Goal: Information Seeking & Learning: Learn about a topic

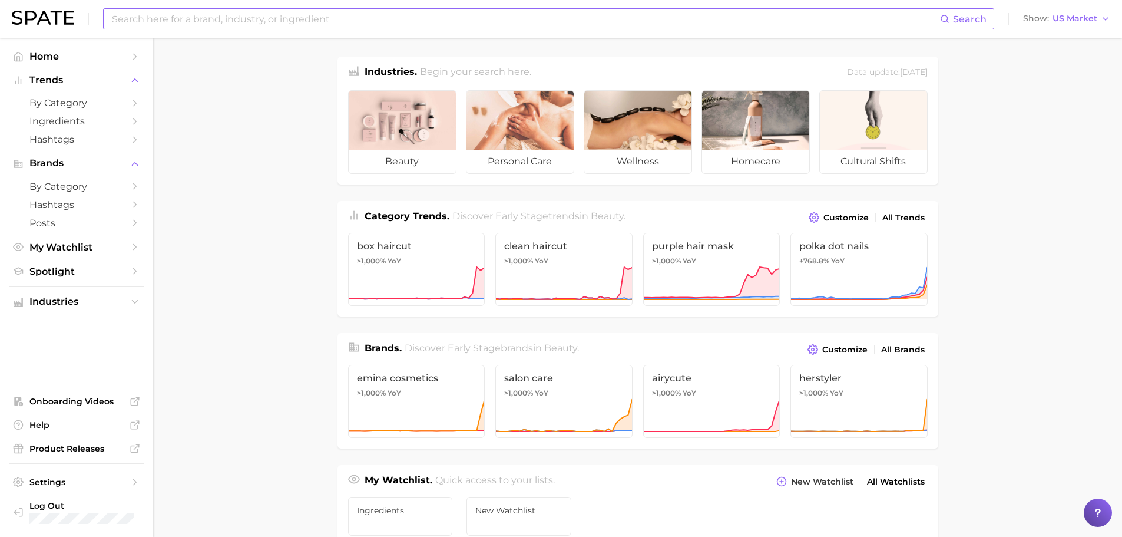
click at [179, 28] on input at bounding box center [526, 19] width 830 height 20
drag, startPoint x: 197, startPoint y: 19, endPoint x: 45, endPoint y: 10, distance: 152.3
click at [39, 15] on div "exotic fruits Search No results for " exotic fruits " Suggest Show US Market" at bounding box center [561, 19] width 1099 height 38
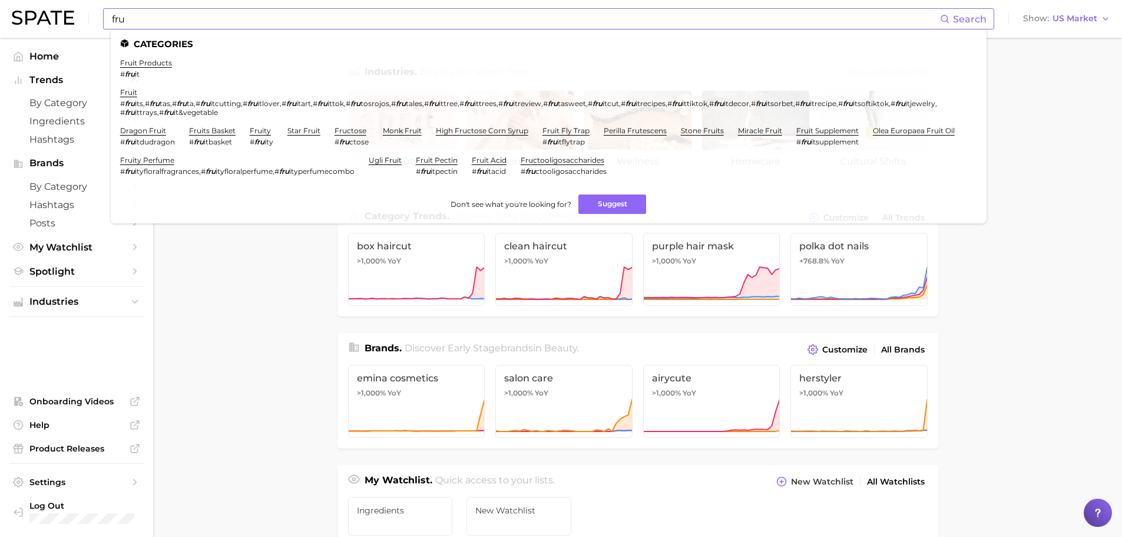
click at [177, 30] on ul "Categories fruit products # fru it fruit # fru its , # fru tas , # fru ta , # f…" at bounding box center [549, 126] width 876 height 194
drag, startPoint x: 174, startPoint y: 19, endPoint x: 0, endPoint y: 17, distance: 173.8
click at [0, 17] on header "fru Search Categories fruit products # fru it fruit # fru its , # fru tas , # f…" at bounding box center [561, 19] width 1122 height 38
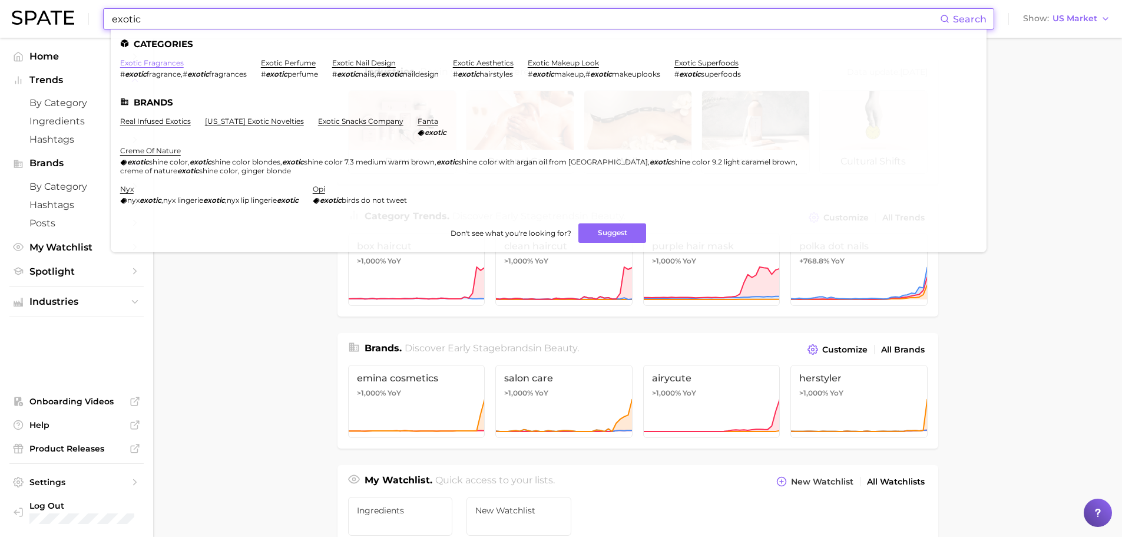
type input "exotic"
click at [151, 63] on link "exotic fragrances" at bounding box center [152, 62] width 64 height 9
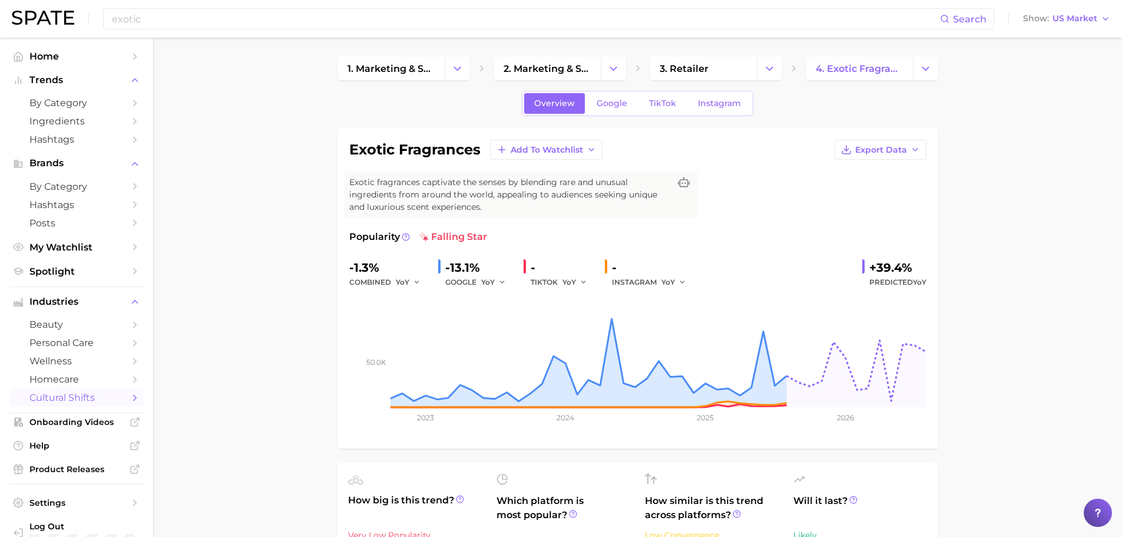
click at [881, 280] on span "Predicted YoY" at bounding box center [898, 282] width 57 height 14
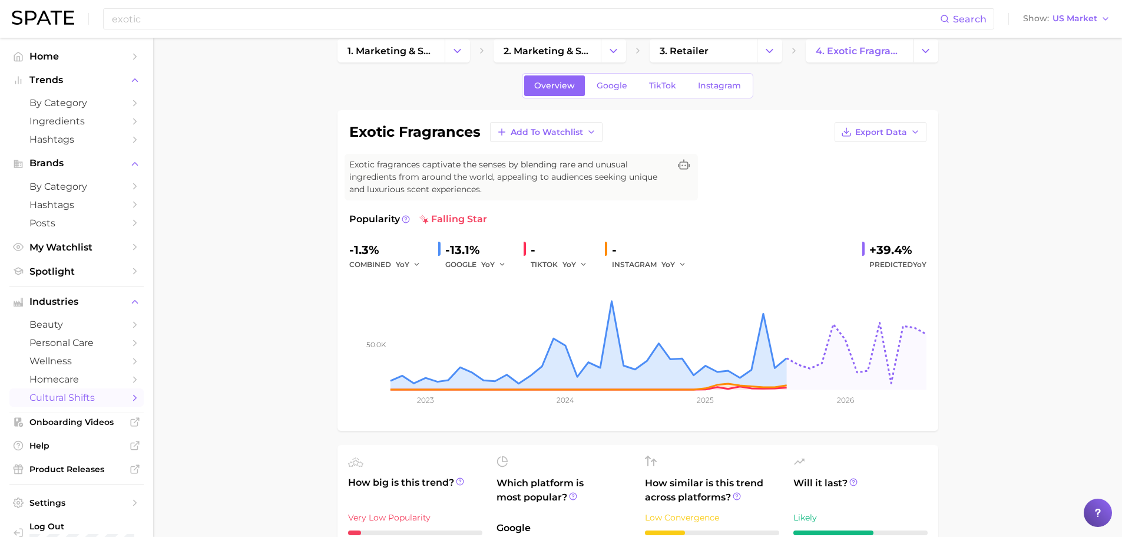
scroll to position [1, 0]
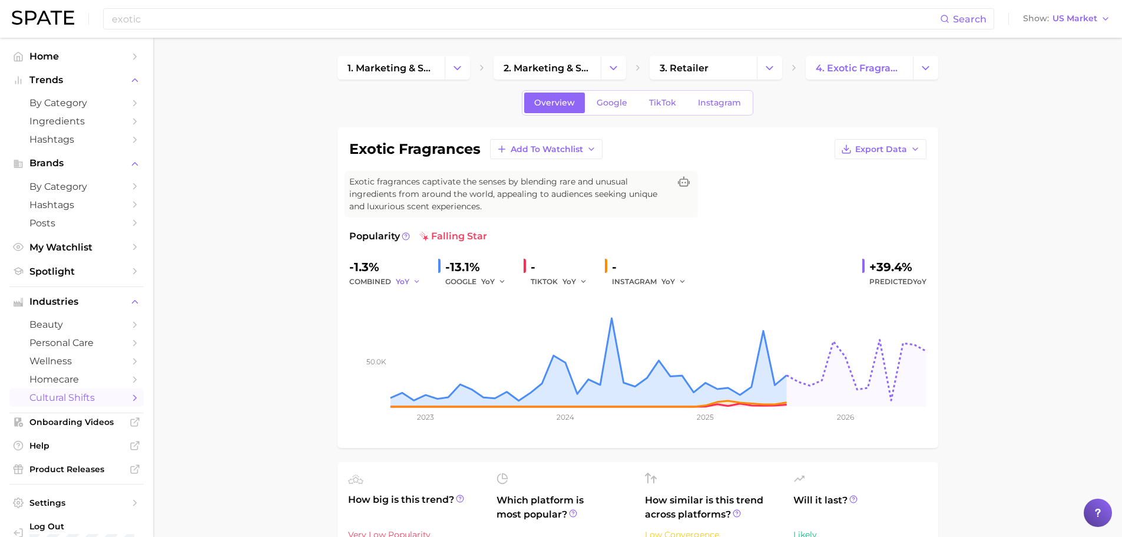
click at [413, 280] on icon "button" at bounding box center [417, 282] width 8 height 8
click at [621, 103] on span "Google" at bounding box center [612, 103] width 31 height 10
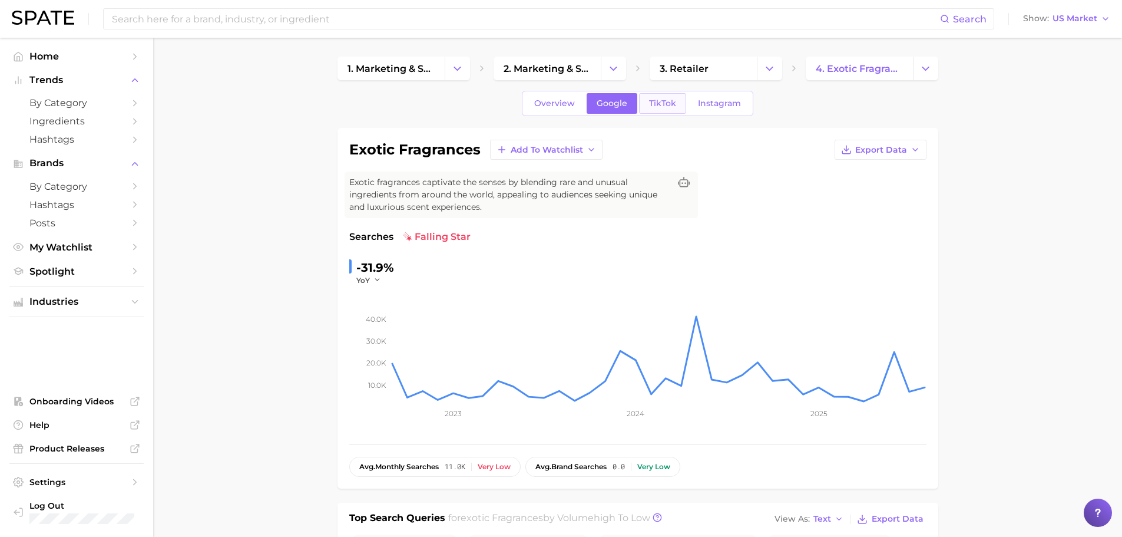
click at [659, 103] on span "TikTok" at bounding box center [662, 103] width 27 height 10
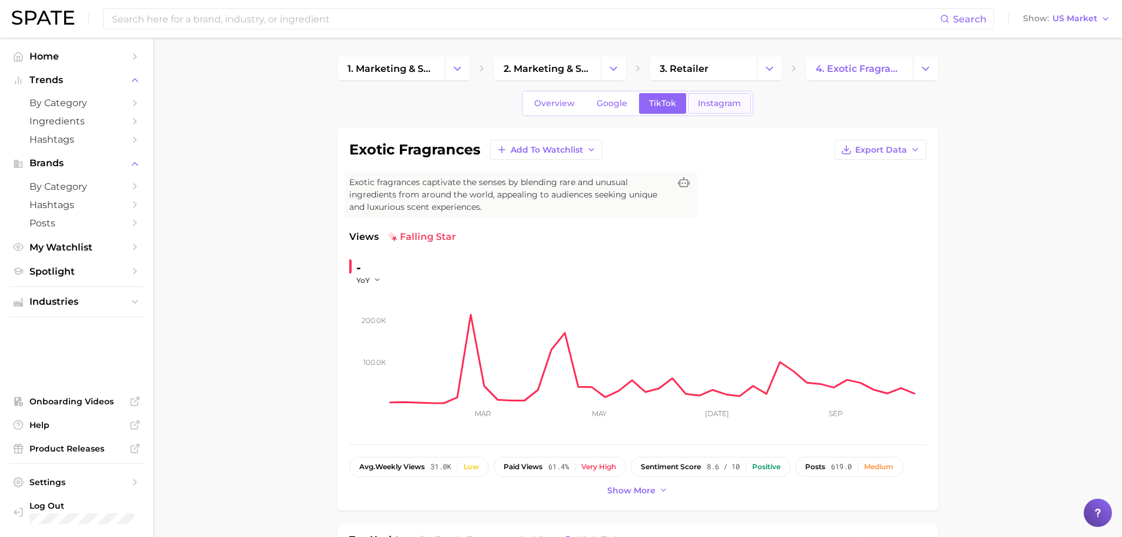
click at [747, 103] on link "Instagram" at bounding box center [719, 103] width 63 height 21
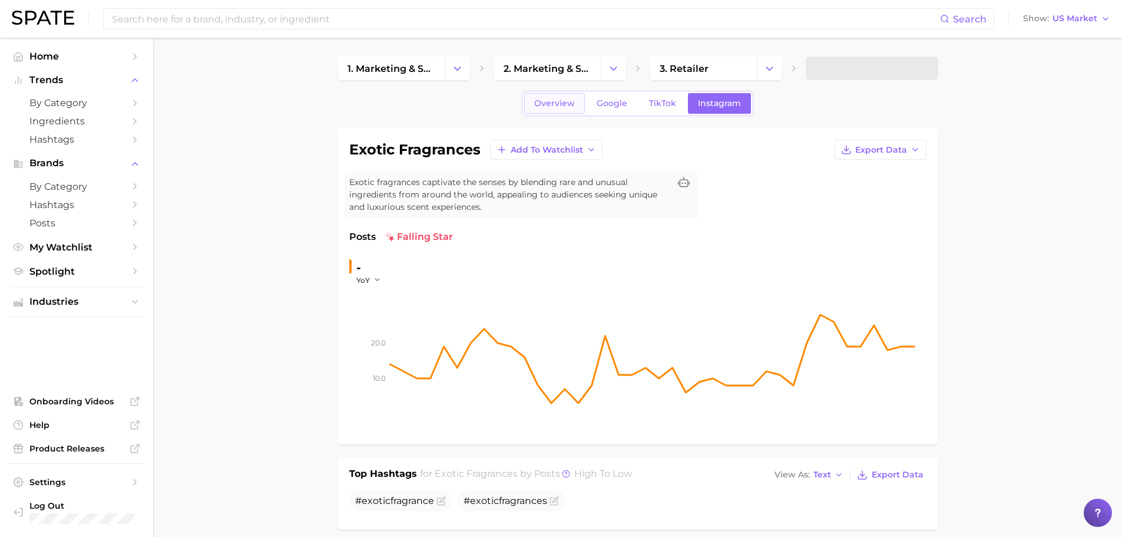
click at [559, 99] on span "Overview" at bounding box center [554, 103] width 41 height 10
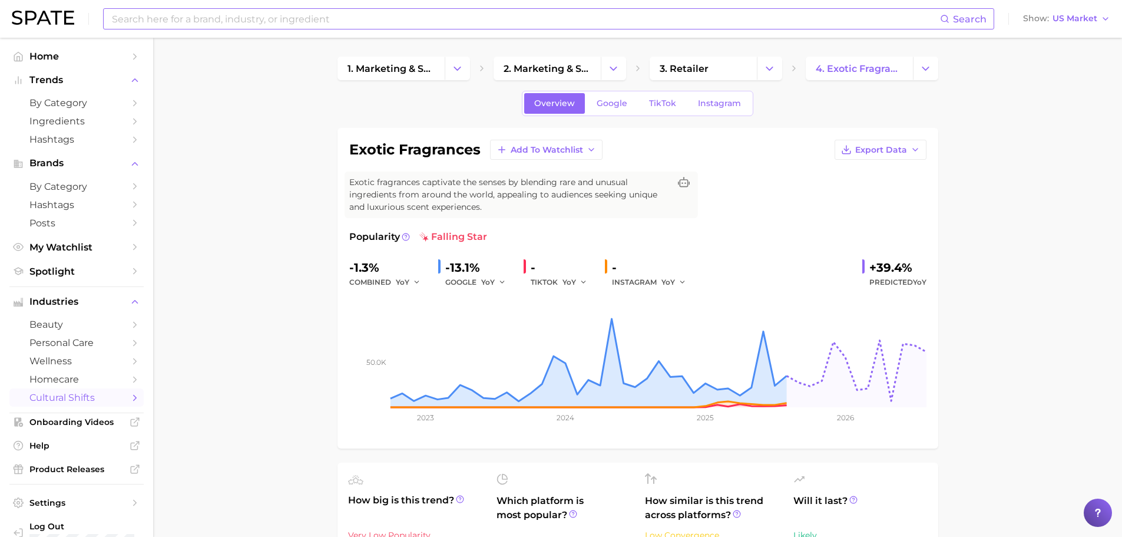
click at [409, 19] on input at bounding box center [526, 19] width 830 height 20
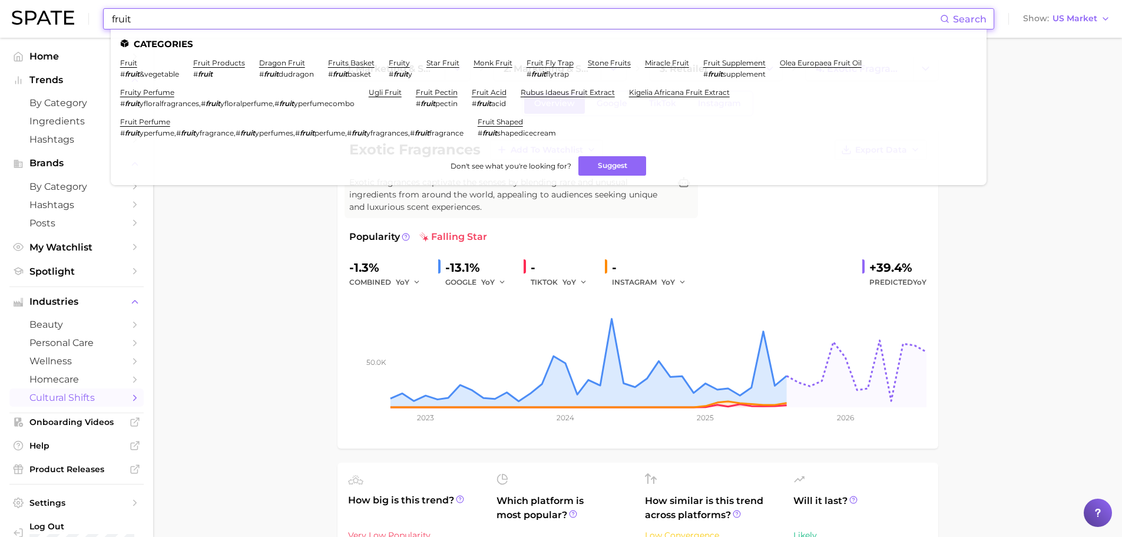
drag, startPoint x: 207, startPoint y: 25, endPoint x: 0, endPoint y: 0, distance: 208.4
click at [0, 0] on header "fruit Search Categories fruit # fruit &vegetable fruit products # fruit dragon …" at bounding box center [561, 19] width 1122 height 38
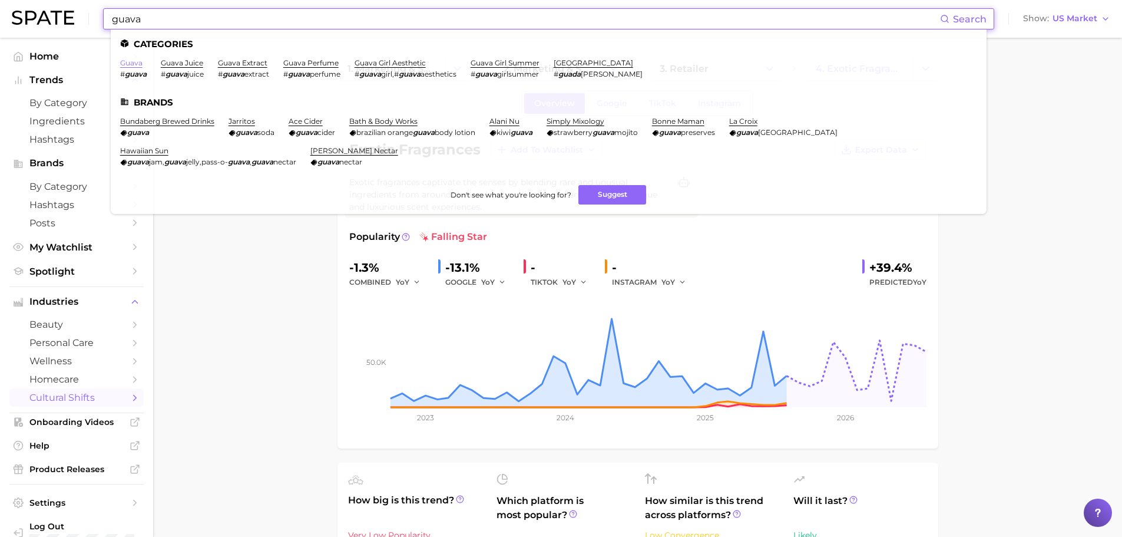
type input "guava"
click at [131, 63] on link "guava" at bounding box center [131, 62] width 22 height 9
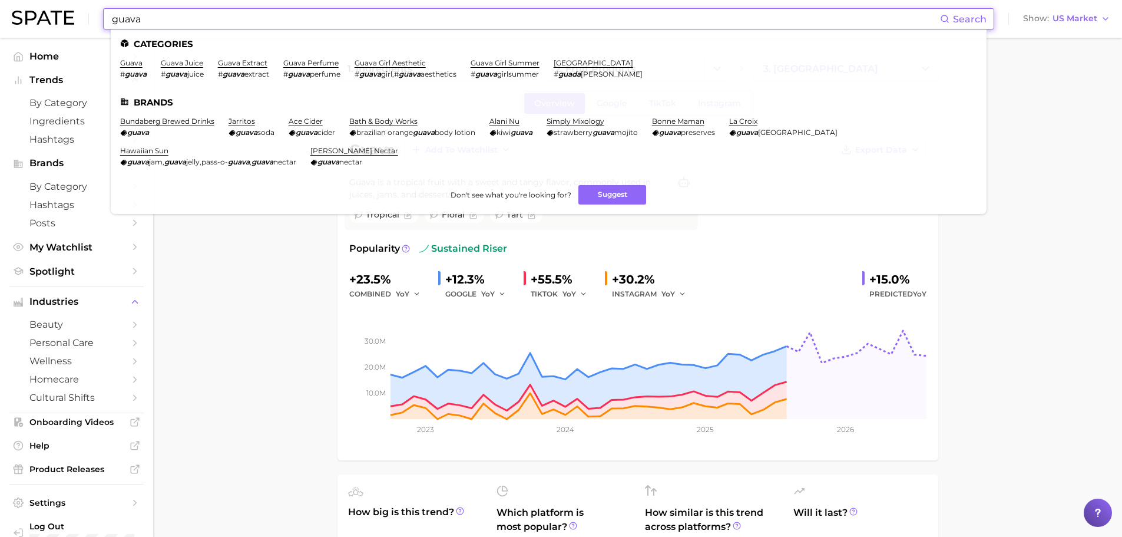
drag, startPoint x: 257, startPoint y: 25, endPoint x: 0, endPoint y: 15, distance: 257.1
click at [0, 15] on header "guava Search Categories guava # guava guava juice # guava juice guava extract #…" at bounding box center [561, 19] width 1122 height 38
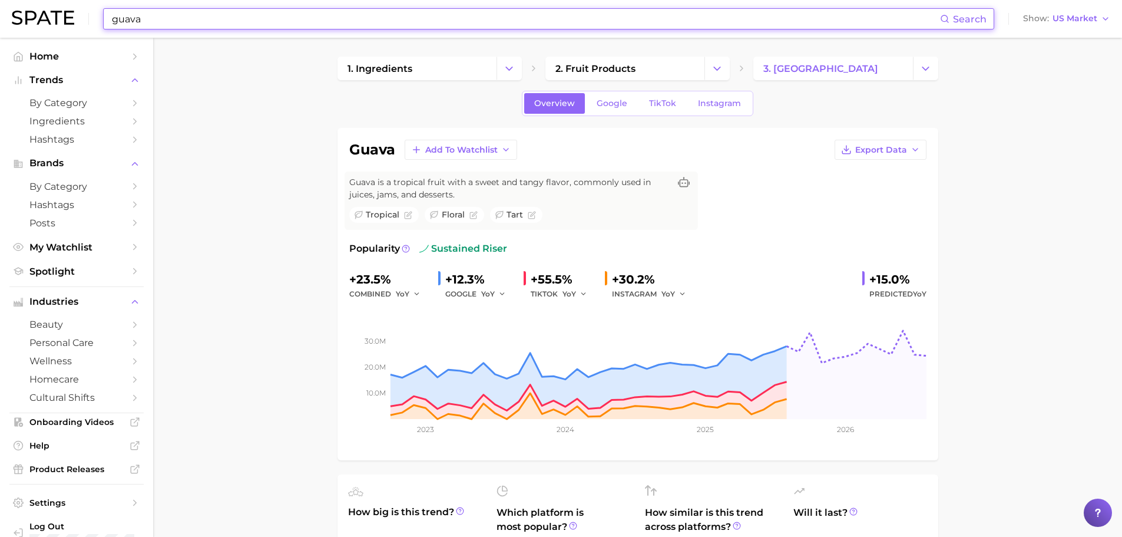
click at [182, 12] on input "guava" at bounding box center [526, 19] width 830 height 20
click at [179, 17] on input "guava" at bounding box center [526, 19] width 830 height 20
drag, startPoint x: 161, startPoint y: 19, endPoint x: 58, endPoint y: 19, distance: 103.1
click at [58, 19] on div "guava Search Show US Market" at bounding box center [561, 19] width 1099 height 38
click at [141, 19] on input at bounding box center [526, 19] width 830 height 20
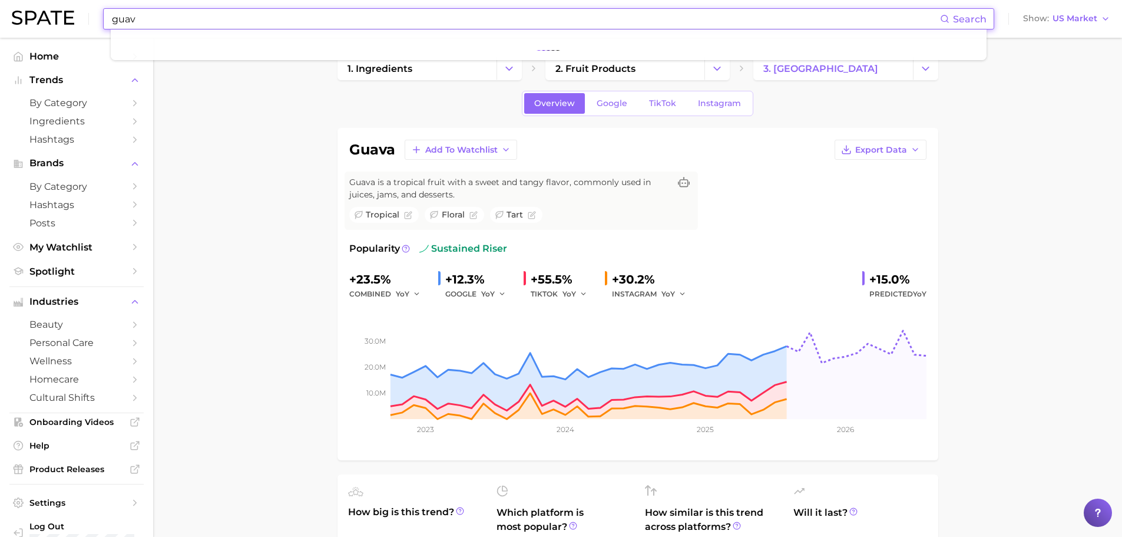
type input "guava"
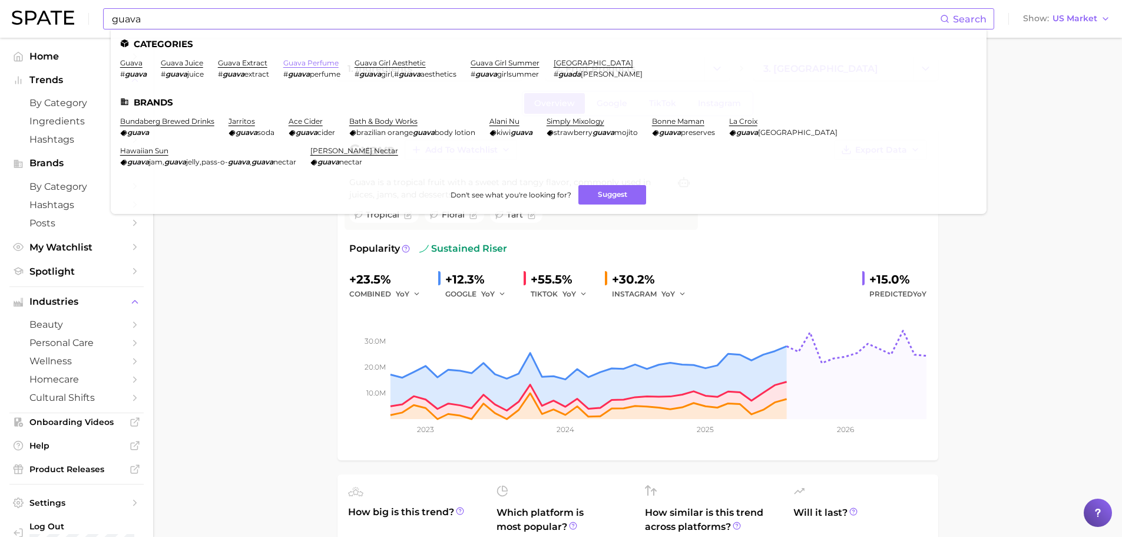
click at [323, 64] on link "guava perfume" at bounding box center [310, 62] width 55 height 9
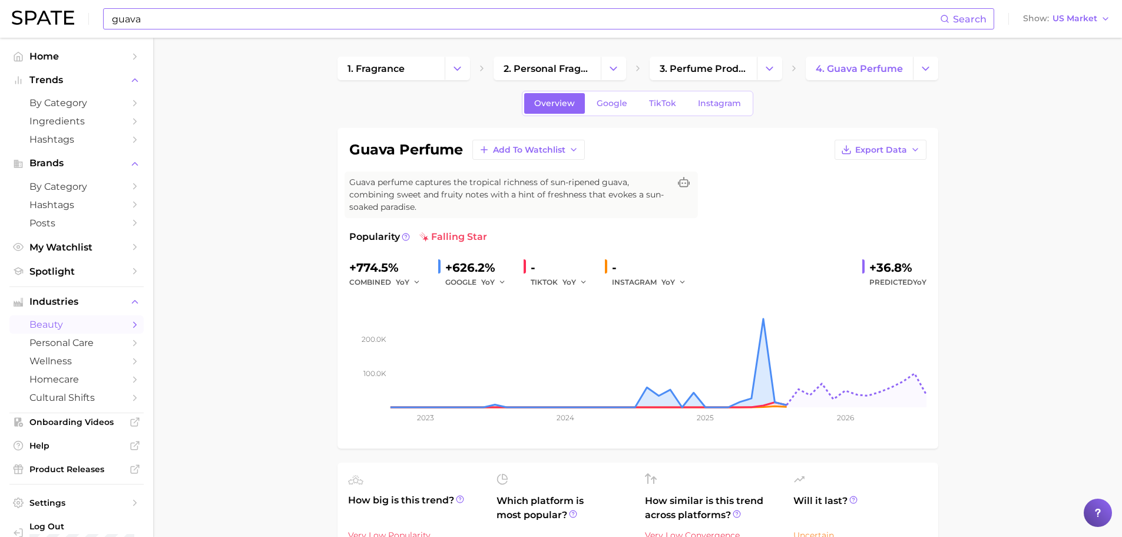
click at [158, 20] on input "guava" at bounding box center [526, 19] width 830 height 20
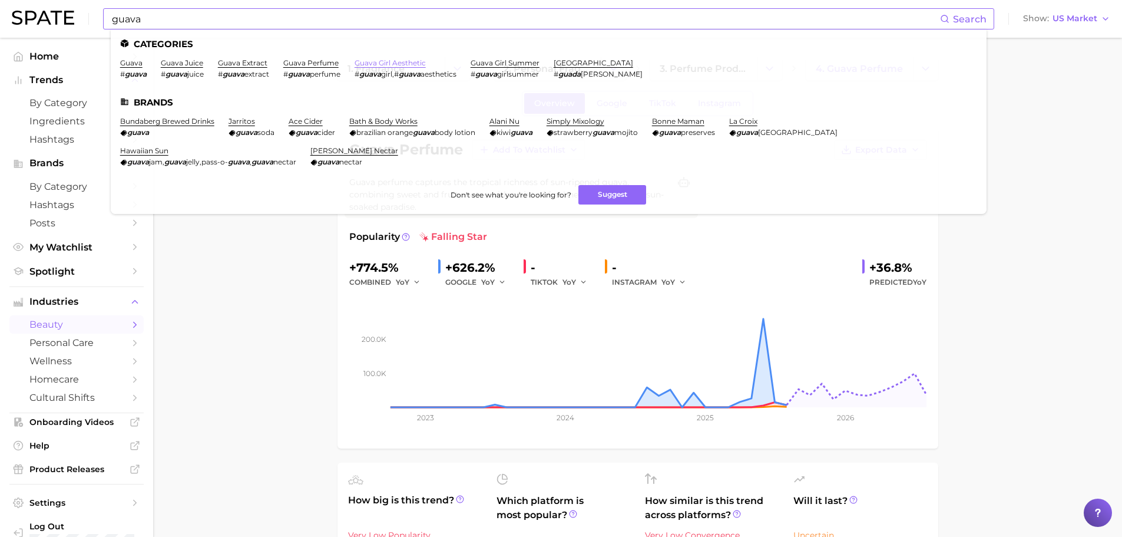
click at [417, 61] on link "guava girl aesthetic" at bounding box center [390, 62] width 71 height 9
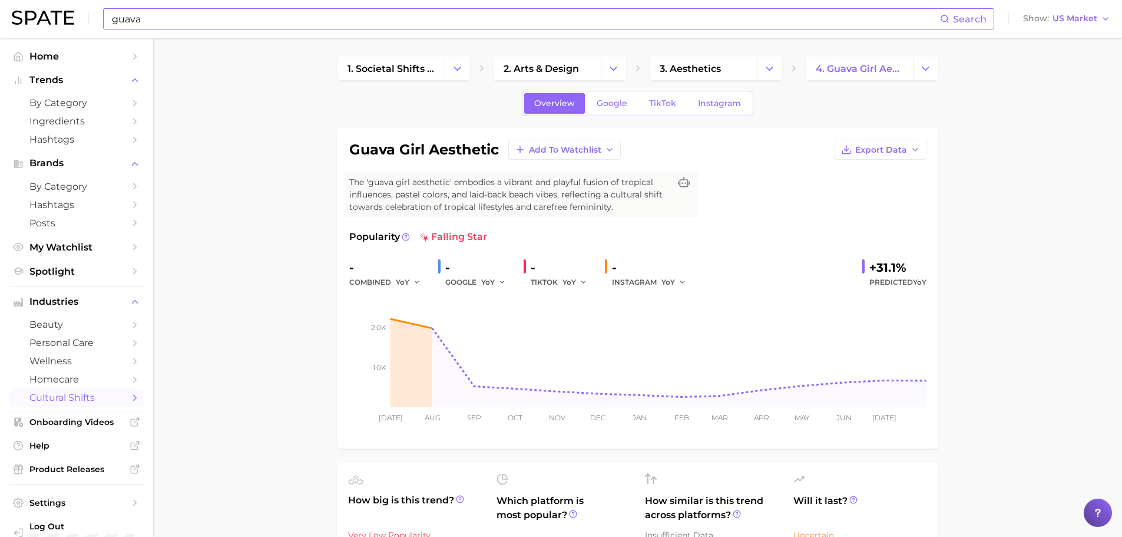
click at [259, 28] on input "guava" at bounding box center [526, 19] width 830 height 20
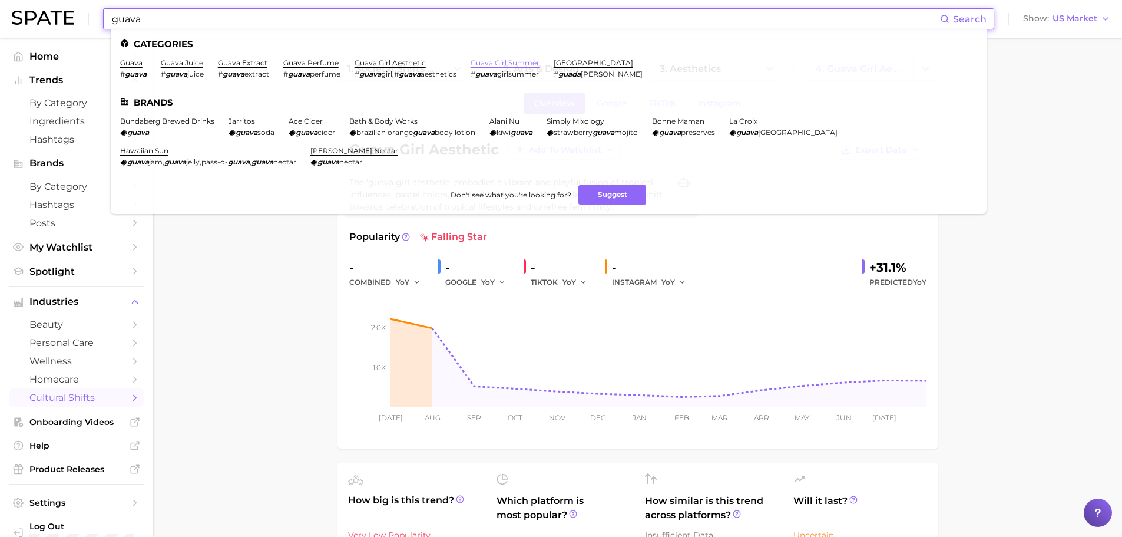
click at [498, 67] on link "guava girl summer" at bounding box center [505, 62] width 69 height 9
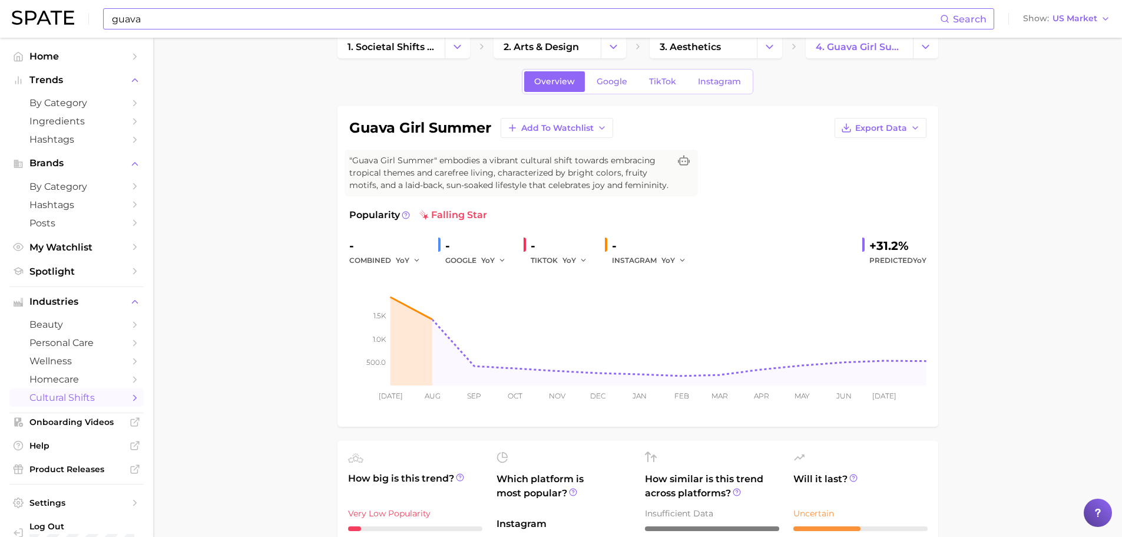
scroll to position [48, 0]
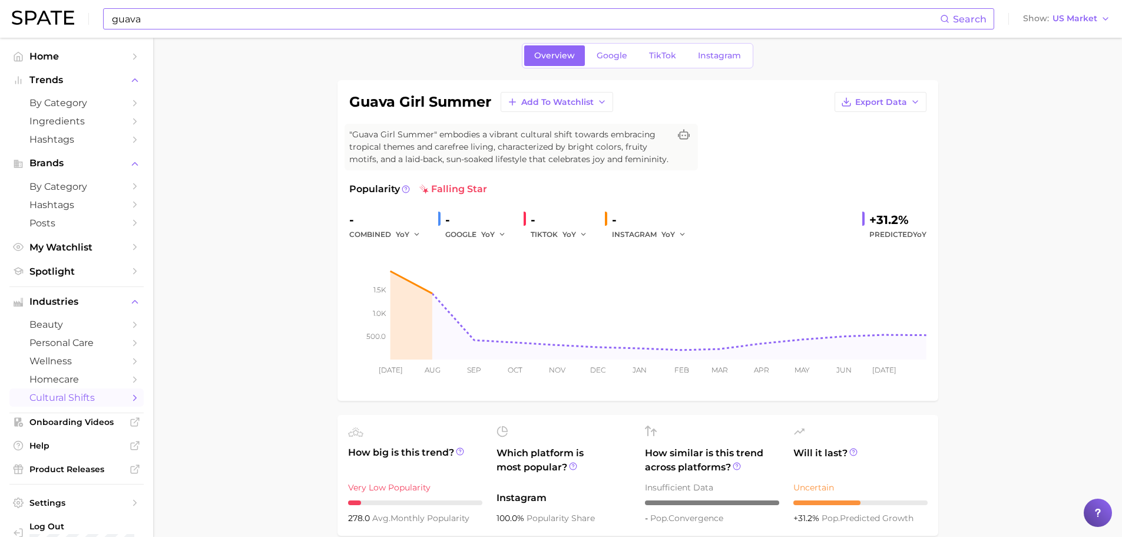
click at [260, 31] on div "guava Search Show US Market" at bounding box center [561, 19] width 1099 height 38
click at [259, 22] on input "guava" at bounding box center [526, 19] width 830 height 20
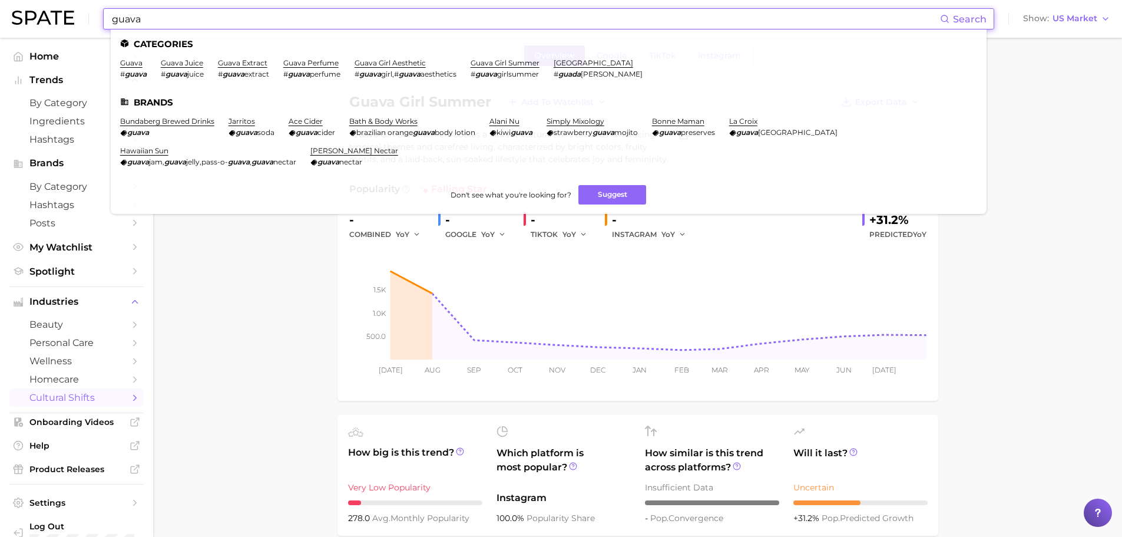
drag, startPoint x: 273, startPoint y: 18, endPoint x: 0, endPoint y: -4, distance: 274.3
click at [0, 0] on html "guava Search Categories guava # guava guava juice # guava juice guava extract #…" at bounding box center [561, 220] width 1122 height 537
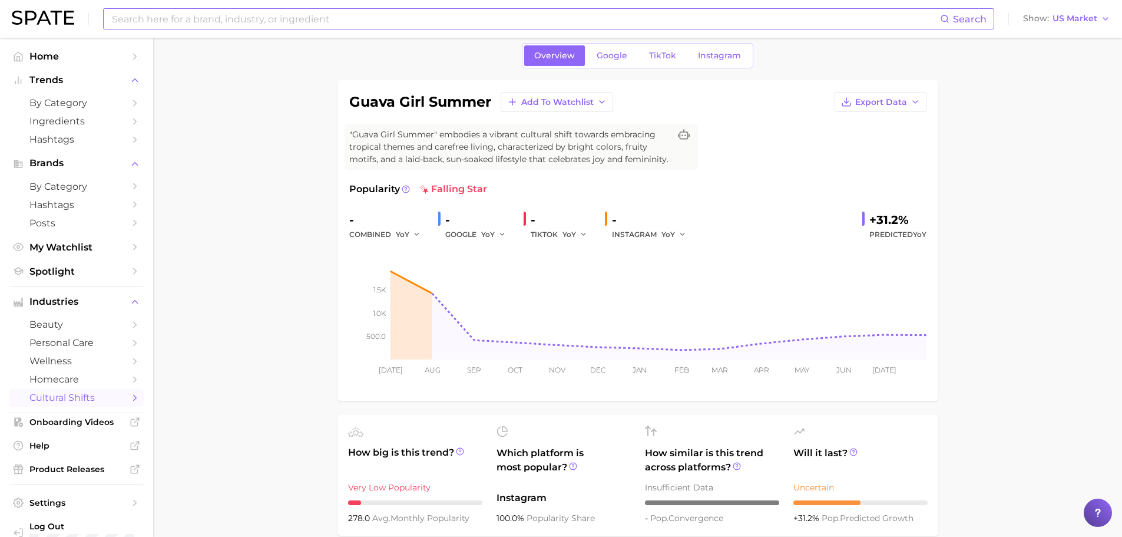
click at [327, 8] on div "Search" at bounding box center [548, 18] width 891 height 21
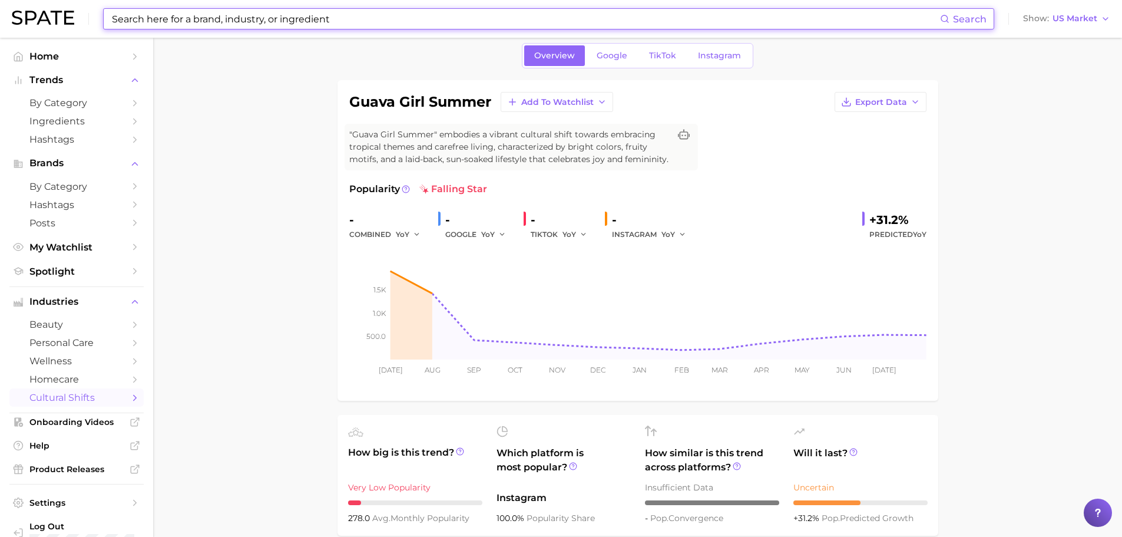
click at [316, 18] on input at bounding box center [526, 19] width 830 height 20
click at [340, 27] on input at bounding box center [526, 19] width 830 height 20
click at [413, 22] on input at bounding box center [526, 19] width 830 height 20
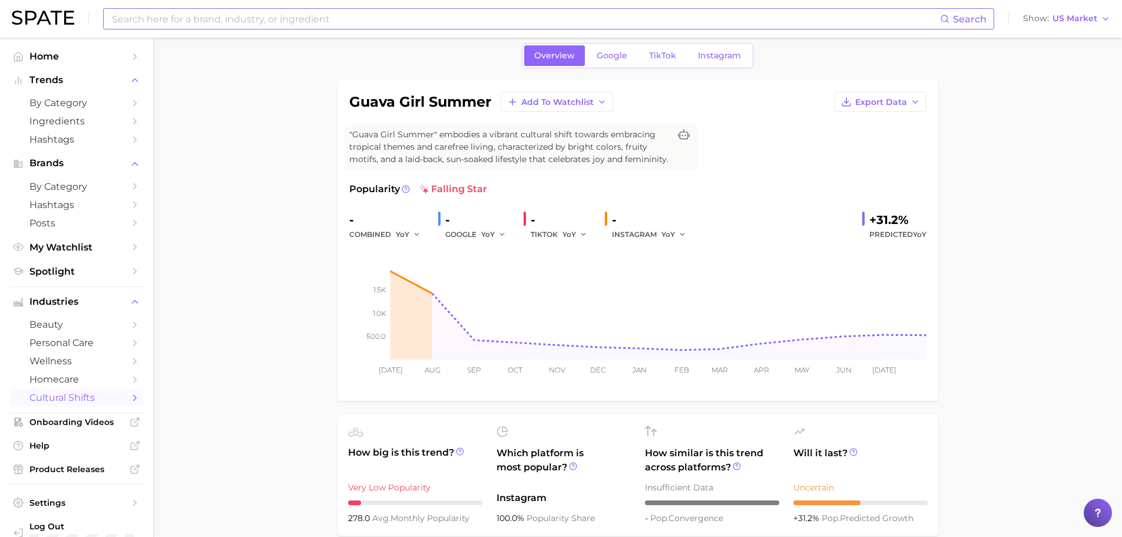
click at [148, 15] on input at bounding box center [526, 19] width 830 height 20
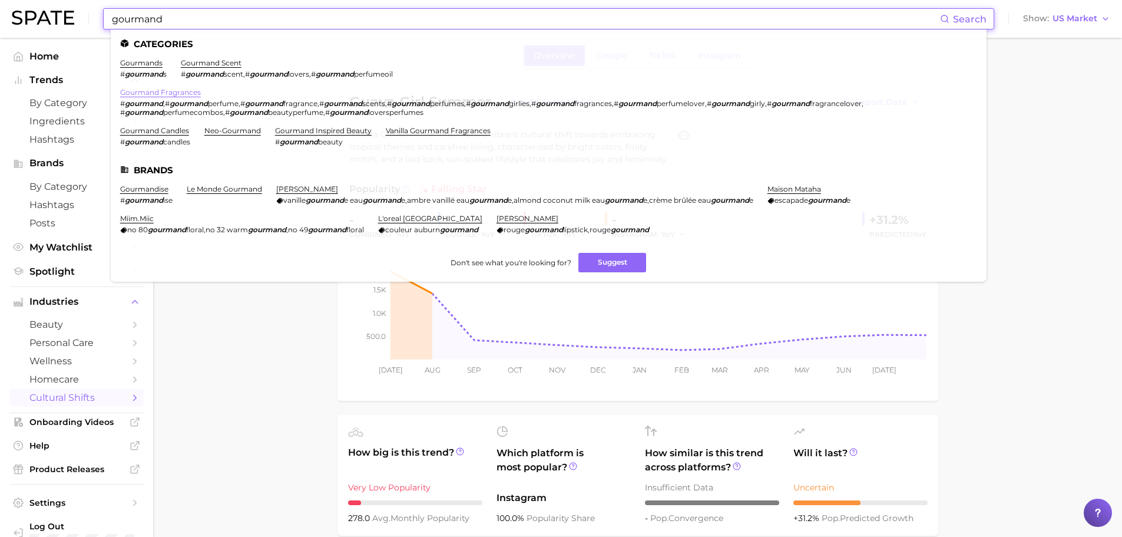
type input "gourmand"
click at [174, 90] on link "gourmand fragrances" at bounding box center [160, 92] width 81 height 9
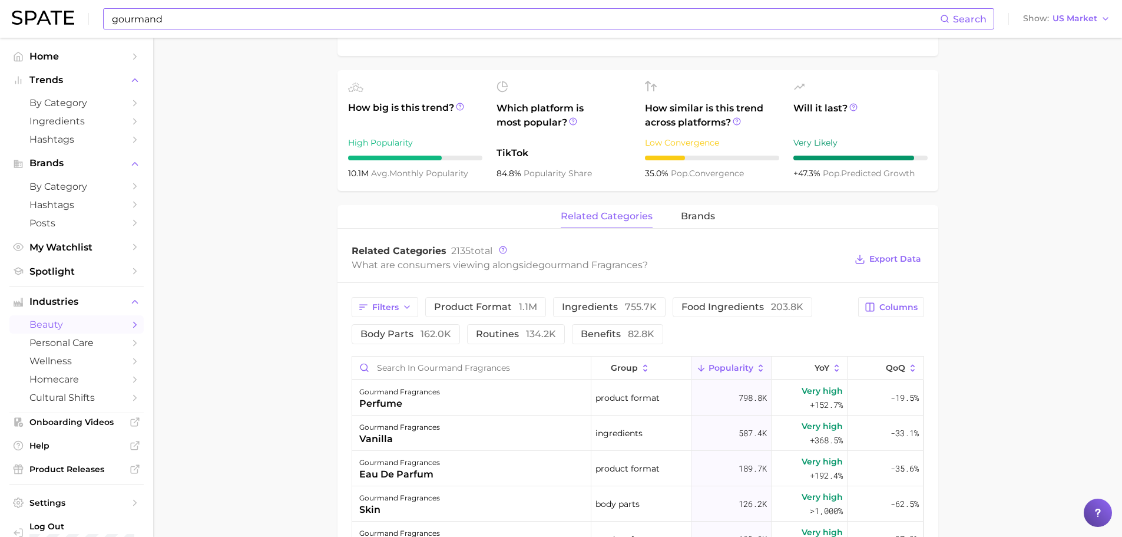
click at [943, 381] on main "1. fragrance 2. personal fragrance 3. perfume products 4. gourmand fragrances O…" at bounding box center [637, 312] width 969 height 1308
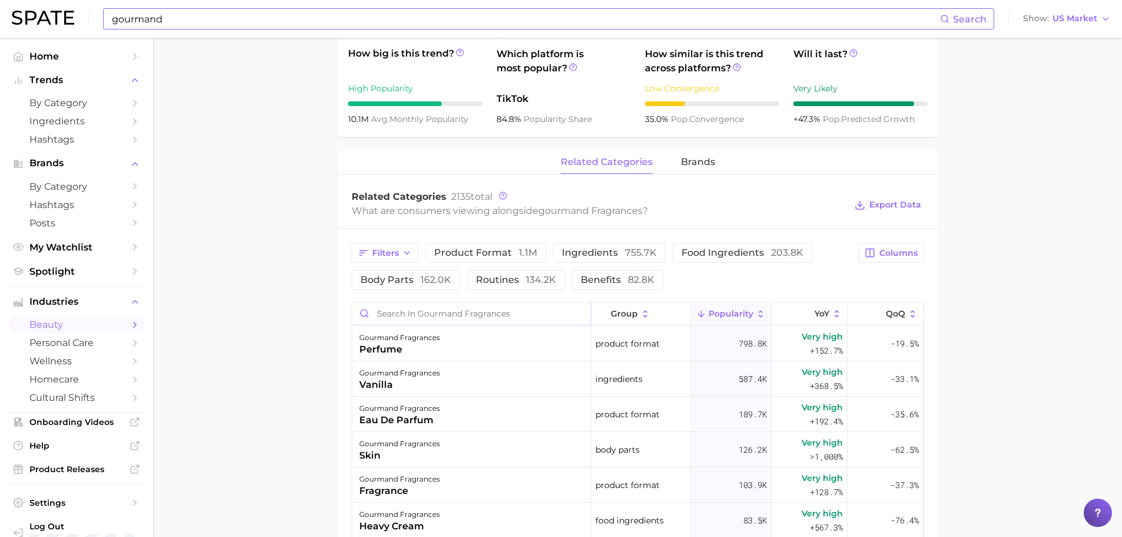
click at [475, 322] on input "Search in gourmand fragrances" at bounding box center [471, 313] width 239 height 22
type input "e"
type input "wood"
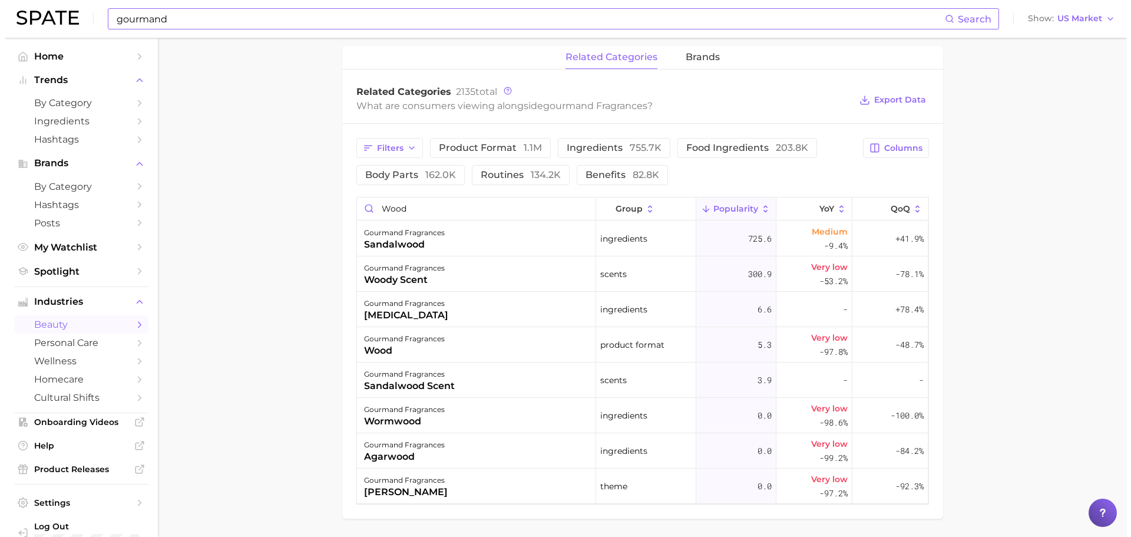
scroll to position [540, 0]
click at [733, 235] on div "725.6" at bounding box center [732, 237] width 80 height 35
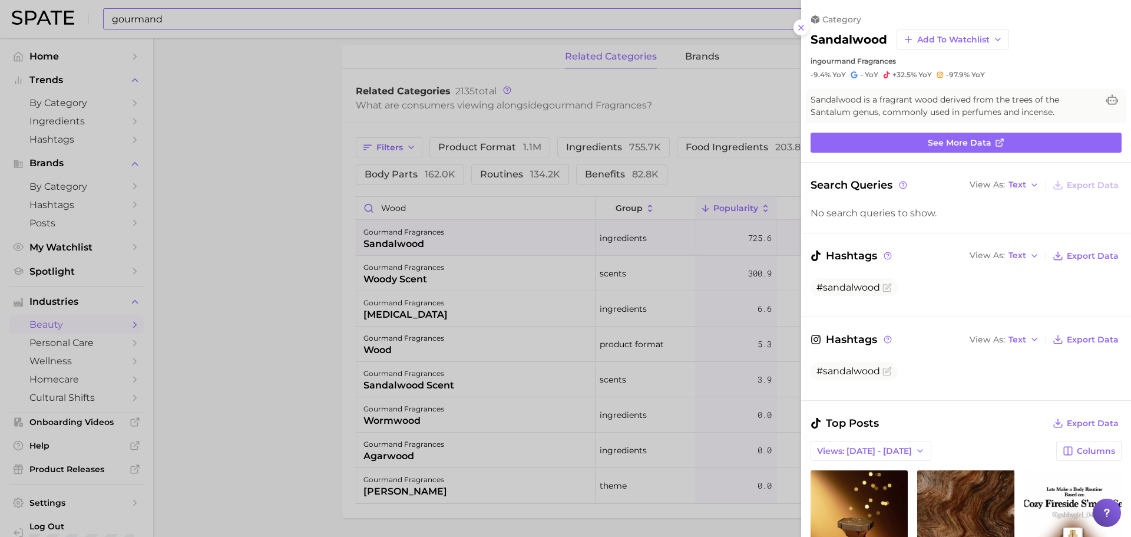
scroll to position [0, 0]
click at [686, 177] on div at bounding box center [565, 268] width 1131 height 537
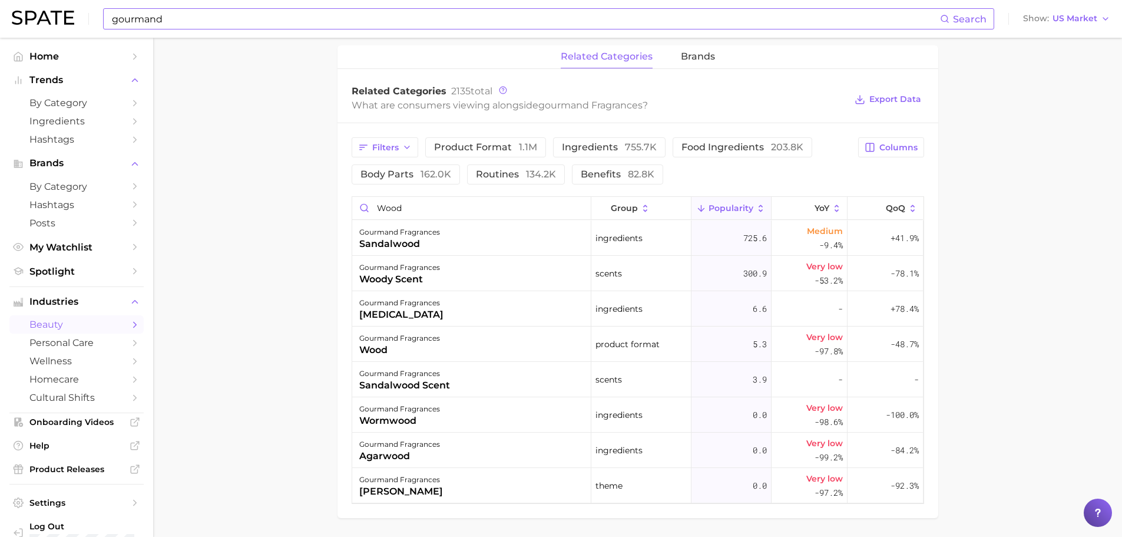
click at [728, 196] on div "Filters product format 1.1m ingredients 755.7k food ingredients 203.8k body par…" at bounding box center [638, 320] width 601 height 395
click at [726, 201] on button "Popularity" at bounding box center [732, 208] width 80 height 23
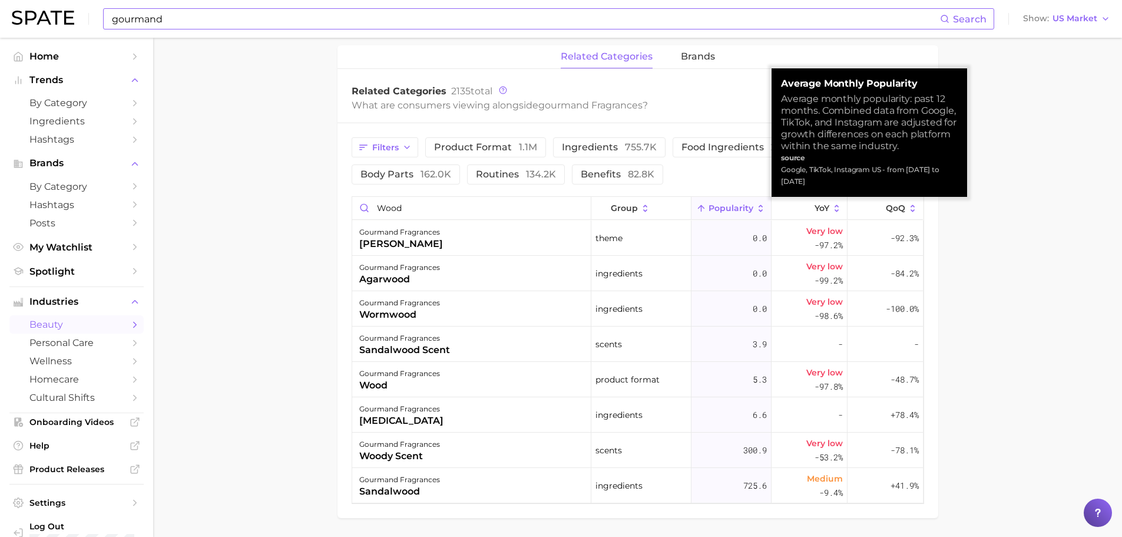
click at [726, 201] on button "Popularity" at bounding box center [732, 208] width 80 height 23
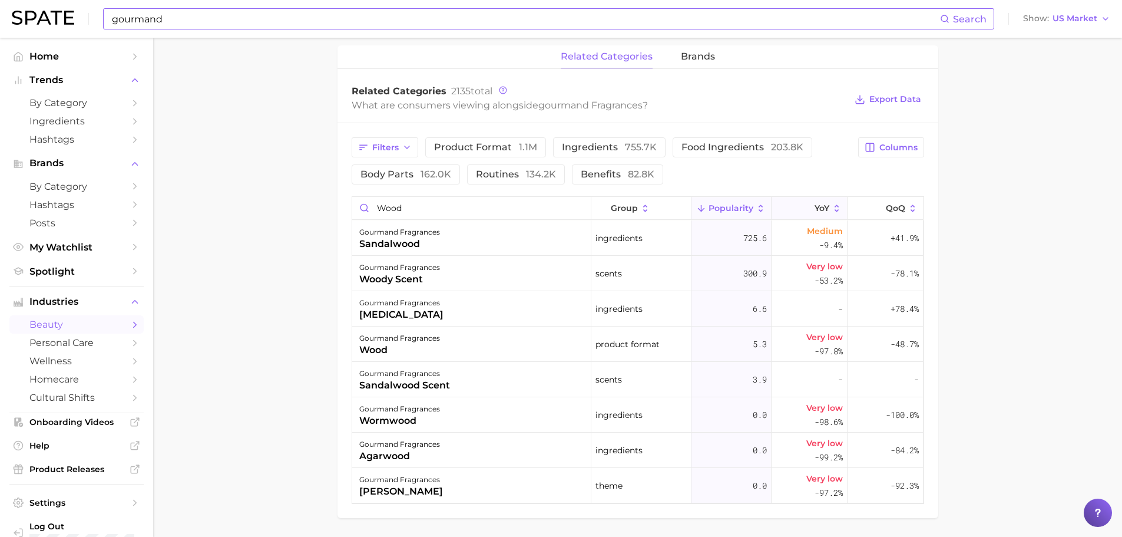
click at [827, 215] on button "YoY" at bounding box center [810, 208] width 76 height 23
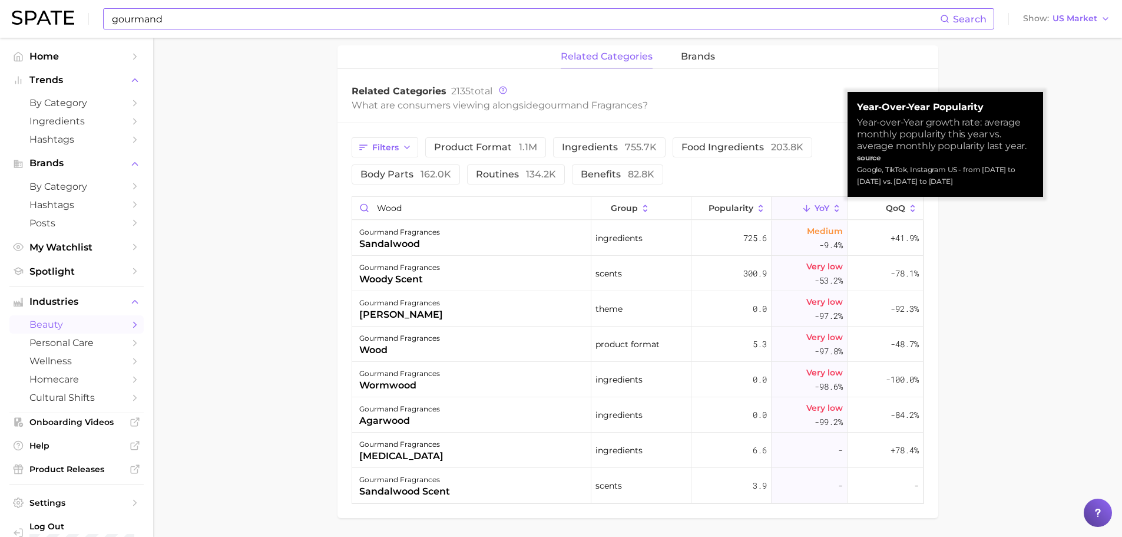
click at [827, 215] on button "YoY" at bounding box center [810, 208] width 76 height 23
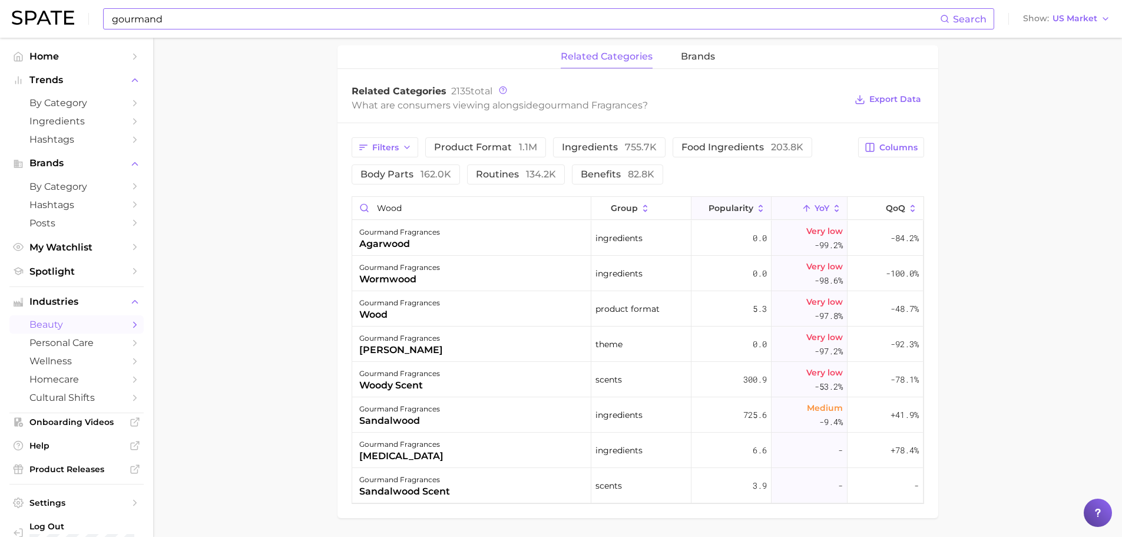
click at [718, 212] on span "Popularity" at bounding box center [731, 207] width 45 height 9
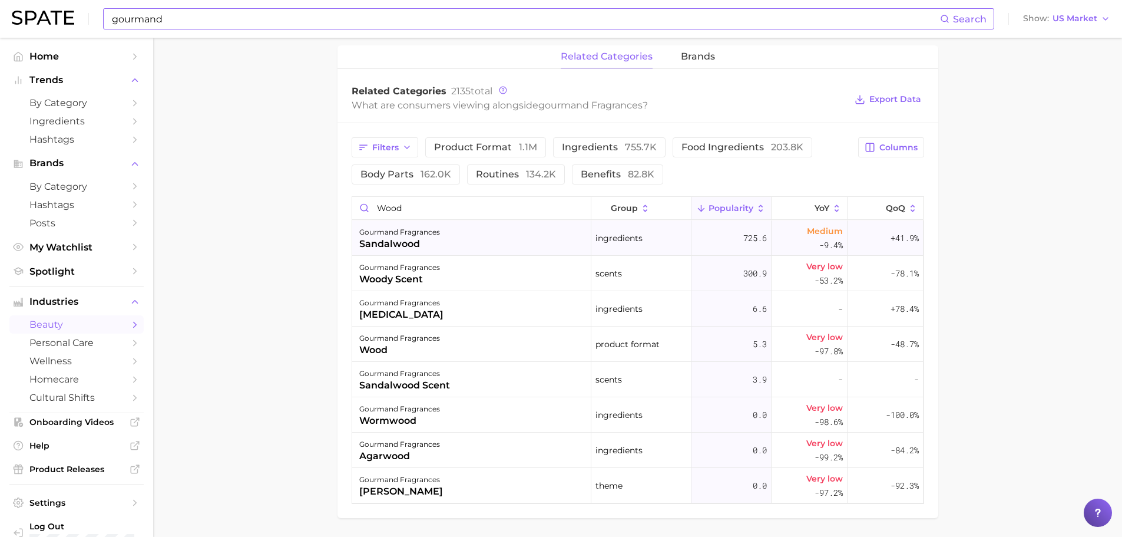
click at [720, 230] on div "725.6" at bounding box center [732, 237] width 80 height 35
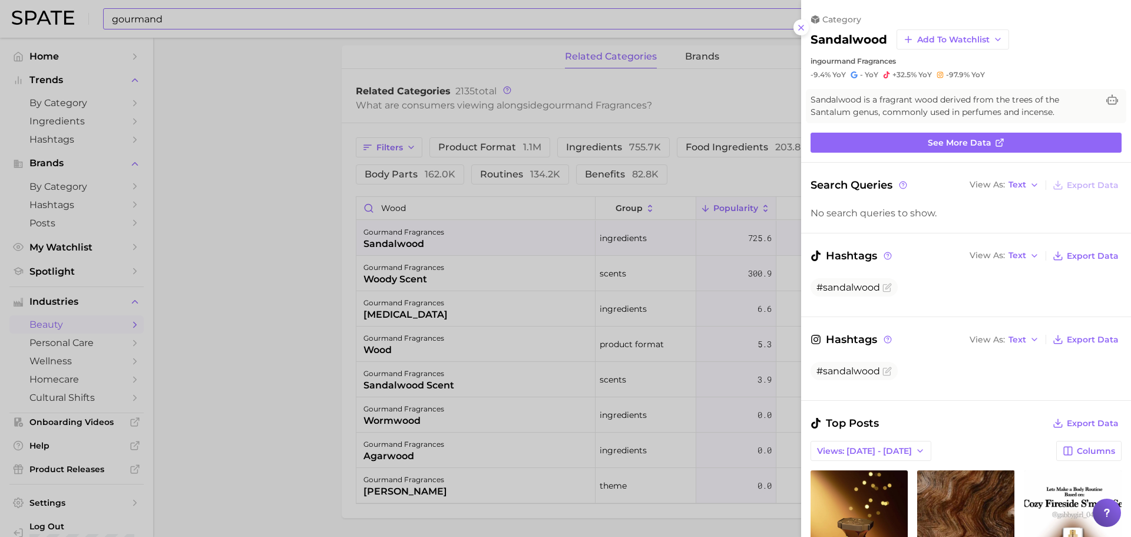
click at [907, 74] on span "+32.5%" at bounding box center [905, 74] width 24 height 9
click at [351, 290] on div at bounding box center [565, 268] width 1131 height 537
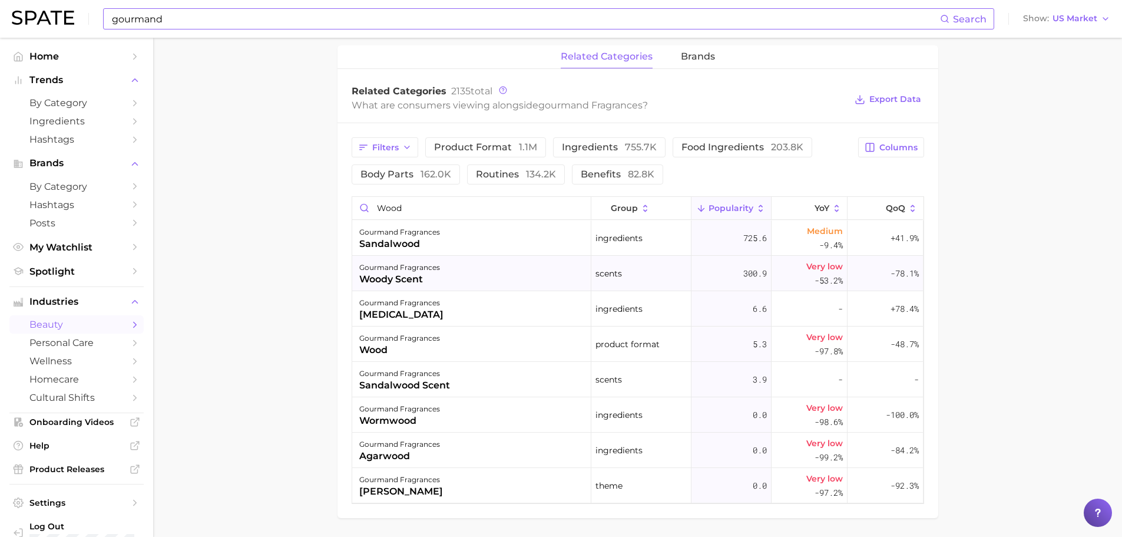
click at [739, 276] on div "300.9" at bounding box center [732, 273] width 80 height 35
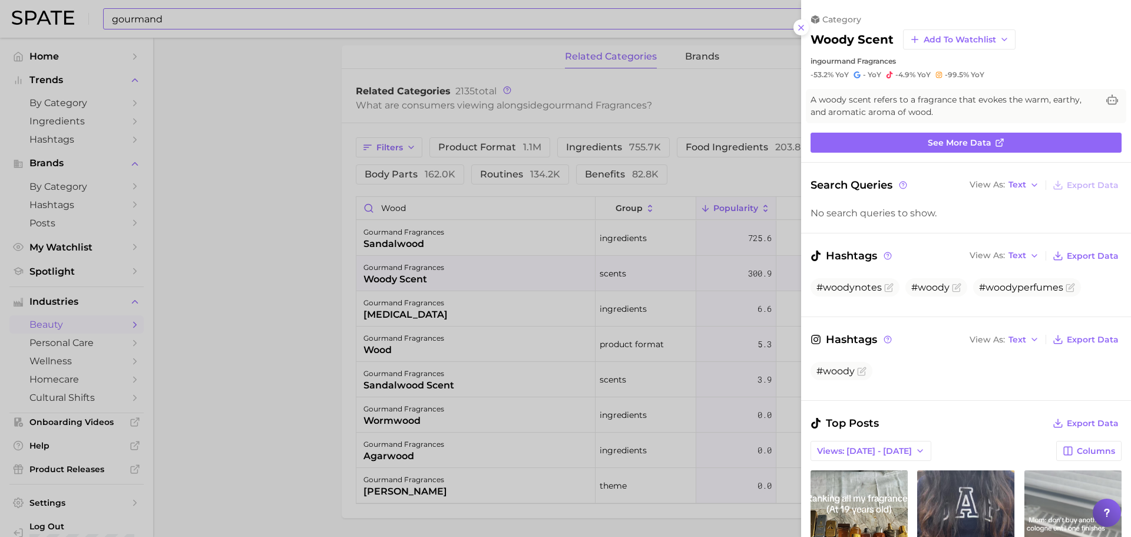
click at [547, 247] on div at bounding box center [565, 268] width 1131 height 537
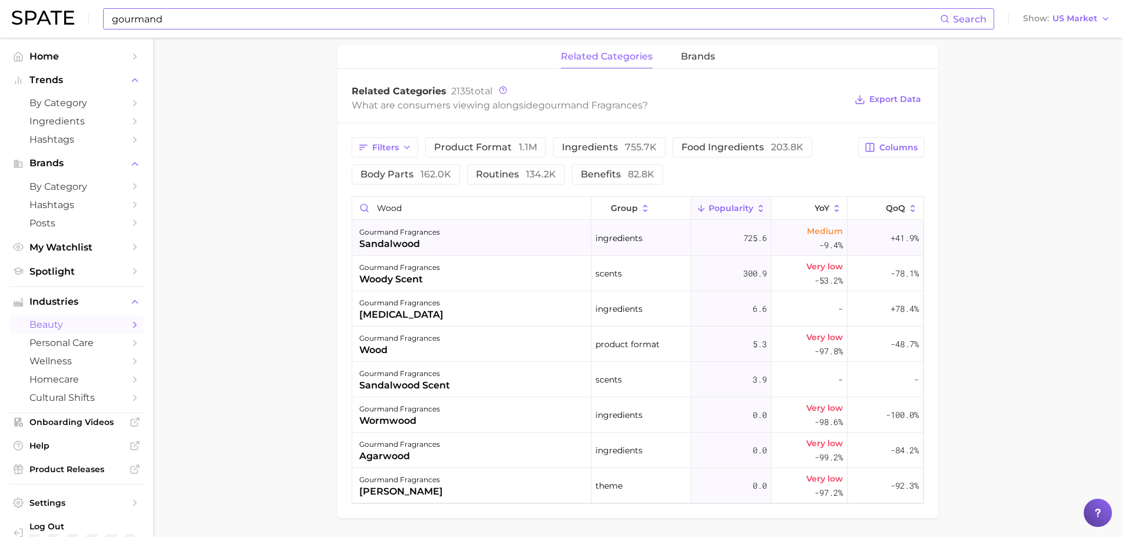
click at [754, 245] on span "725.6" at bounding box center [756, 238] width 24 height 14
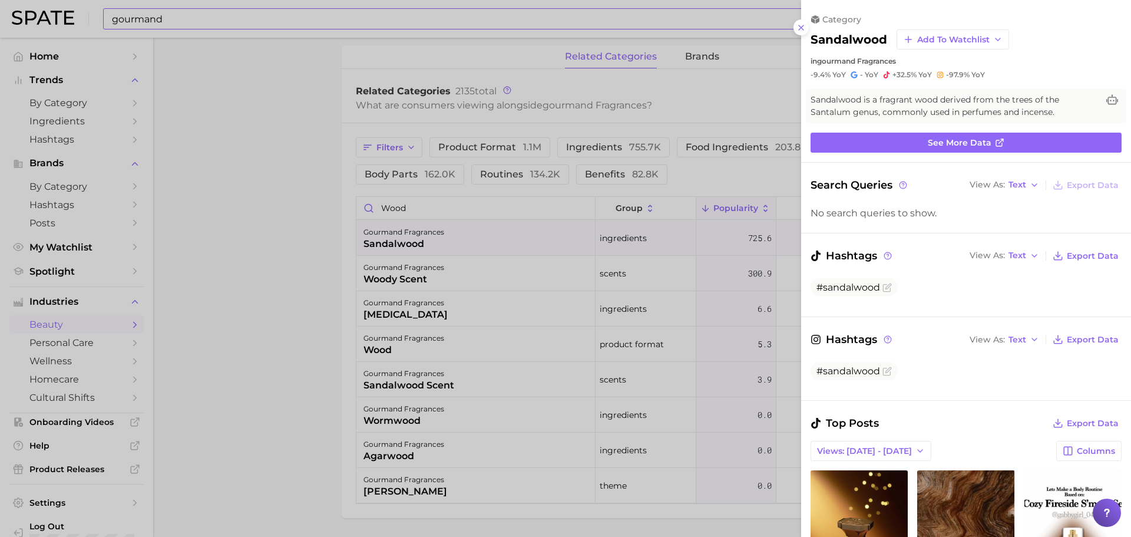
click at [754, 245] on div at bounding box center [565, 268] width 1131 height 537
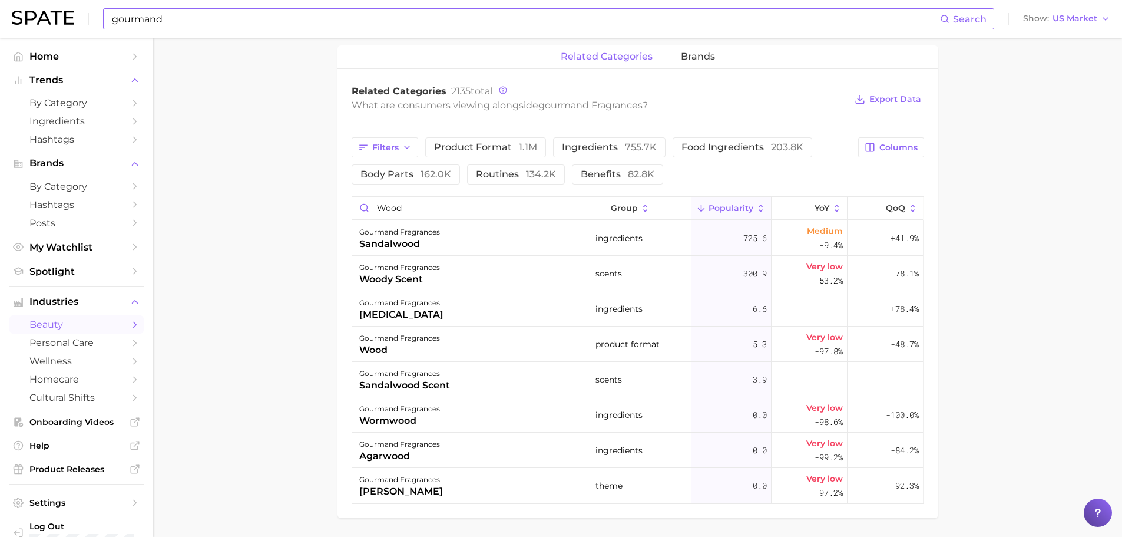
click at [745, 209] on span "Popularity" at bounding box center [731, 207] width 45 height 9
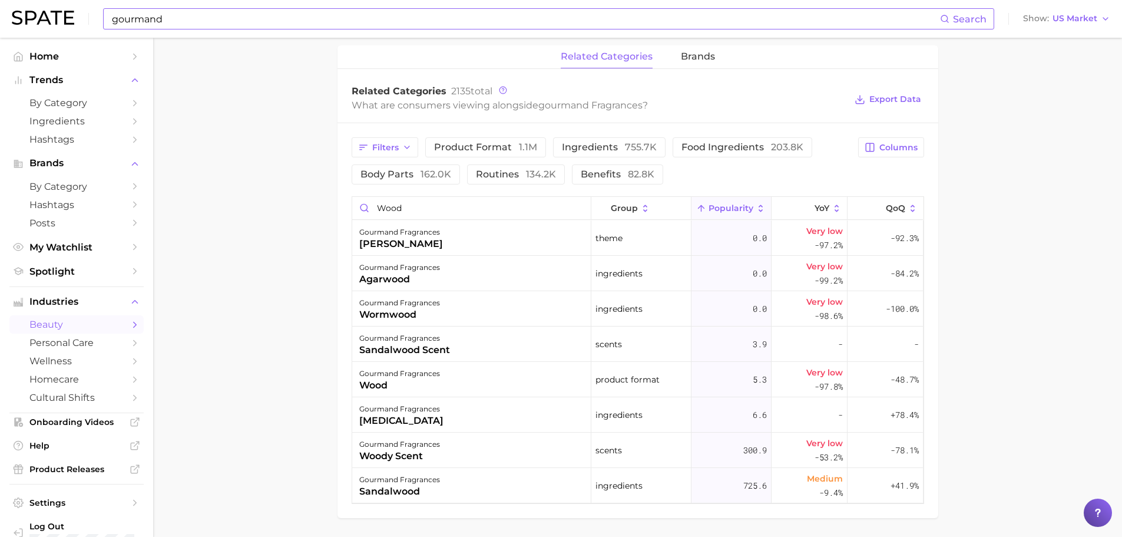
click at [745, 209] on span "Popularity" at bounding box center [731, 207] width 45 height 9
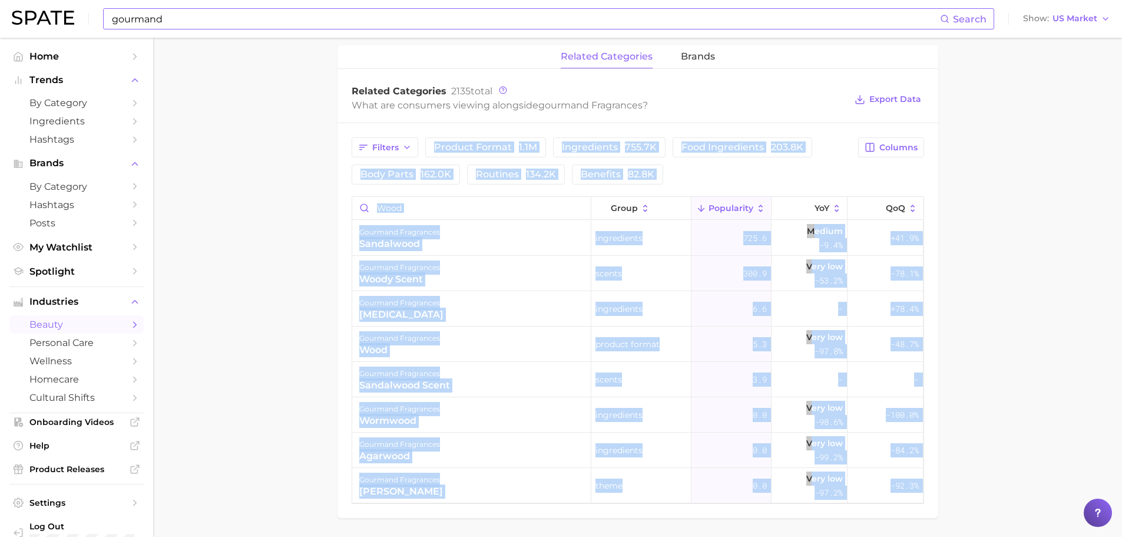
drag, startPoint x: 916, startPoint y: 145, endPoint x: 801, endPoint y: 98, distance: 123.4
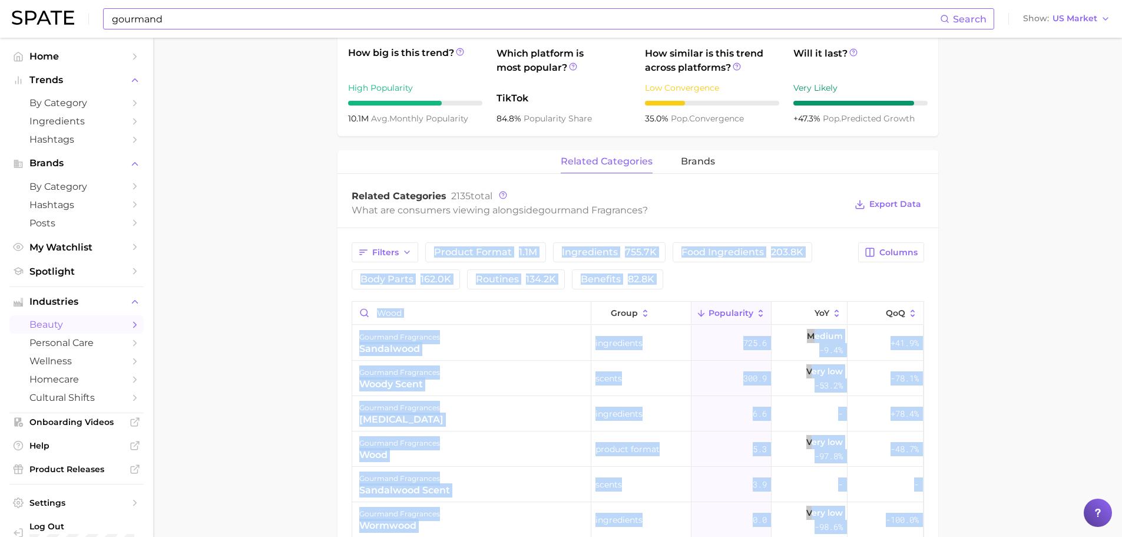
scroll to position [435, 0]
click at [1006, 341] on main "1. fragrance 2. personal fragrance 3. perfume products 4. gourmand fragrances O…" at bounding box center [637, 141] width 969 height 1079
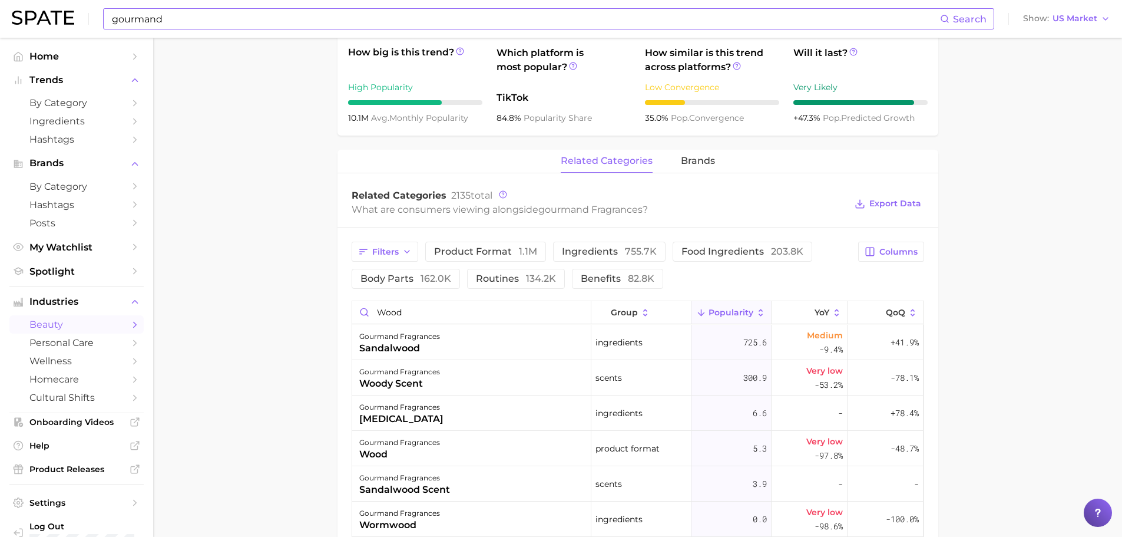
click at [728, 312] on span "Popularity" at bounding box center [731, 312] width 45 height 9
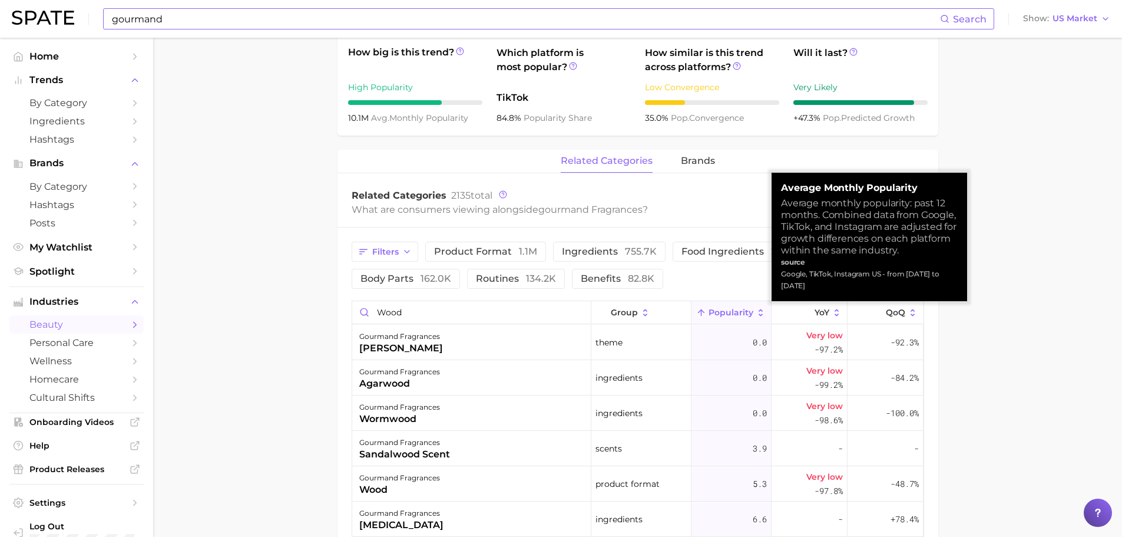
click at [728, 312] on span "Popularity" at bounding box center [731, 312] width 45 height 9
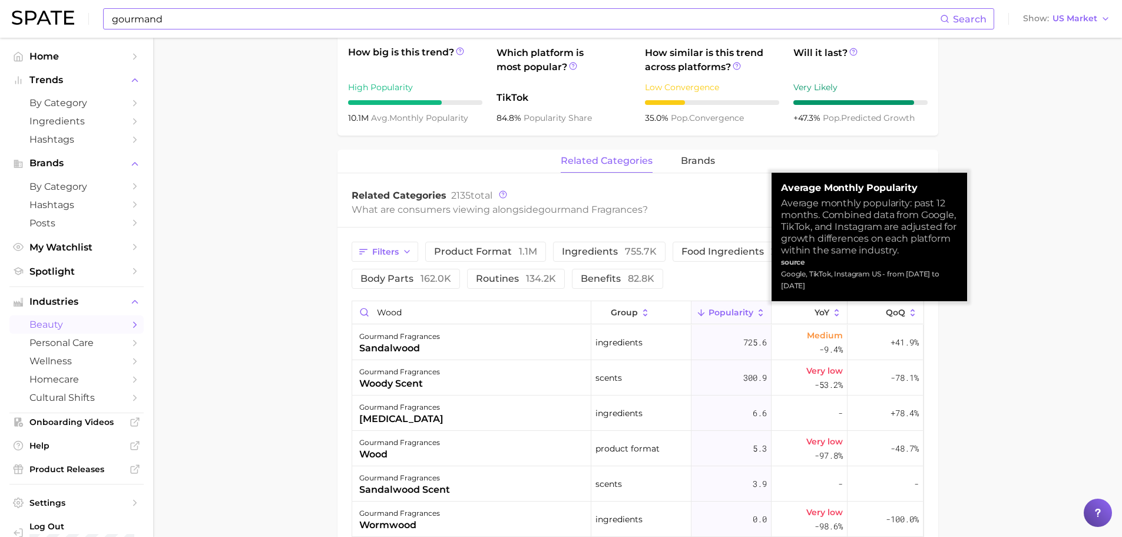
drag, startPoint x: 827, startPoint y: 289, endPoint x: 784, endPoint y: 192, distance: 106.5
click at [784, 192] on div "Average Monthly Popularity Average monthly popularity: past 12 months. Combined…" at bounding box center [869, 237] width 177 height 110
copy div "Average Monthly Popularity Average monthly popularity: past 12 months. Combined…"
